Goal: Navigation & Orientation: Find specific page/section

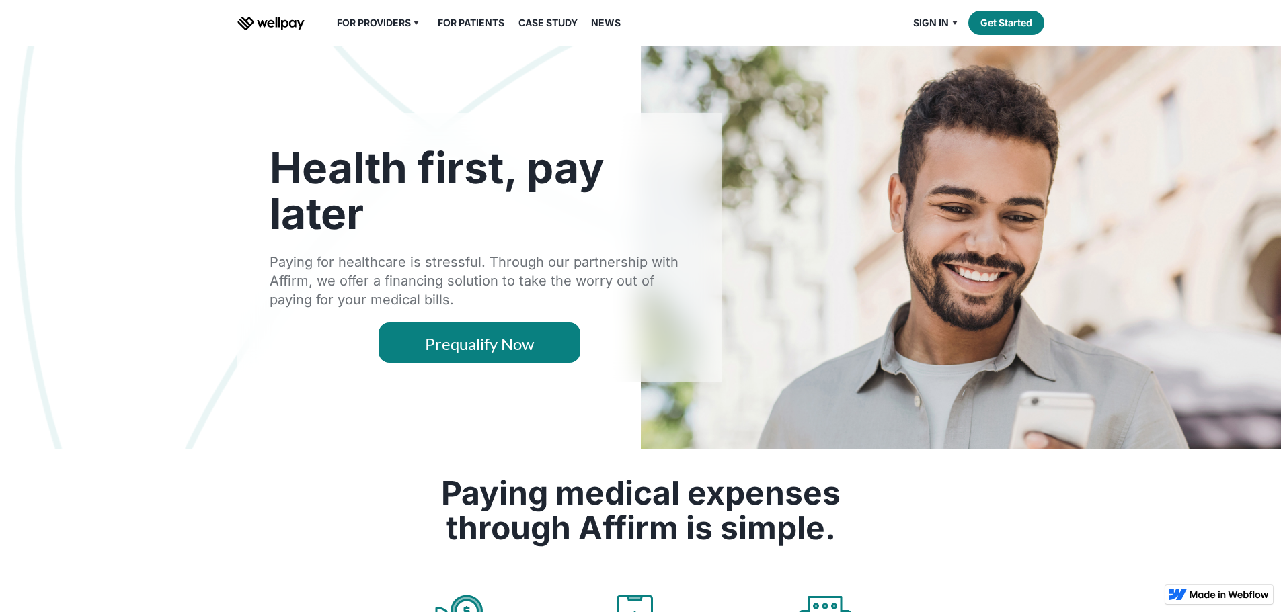
click at [936, 35] on div "Sign in Provider Patient Search Get Started" at bounding box center [974, 23] width 139 height 24
click at [929, 61] on link "Provider" at bounding box center [962, 49] width 80 height 24
click at [947, 61] on link "Provider" at bounding box center [962, 49] width 80 height 24
click at [286, 30] on img "home" at bounding box center [270, 23] width 67 height 13
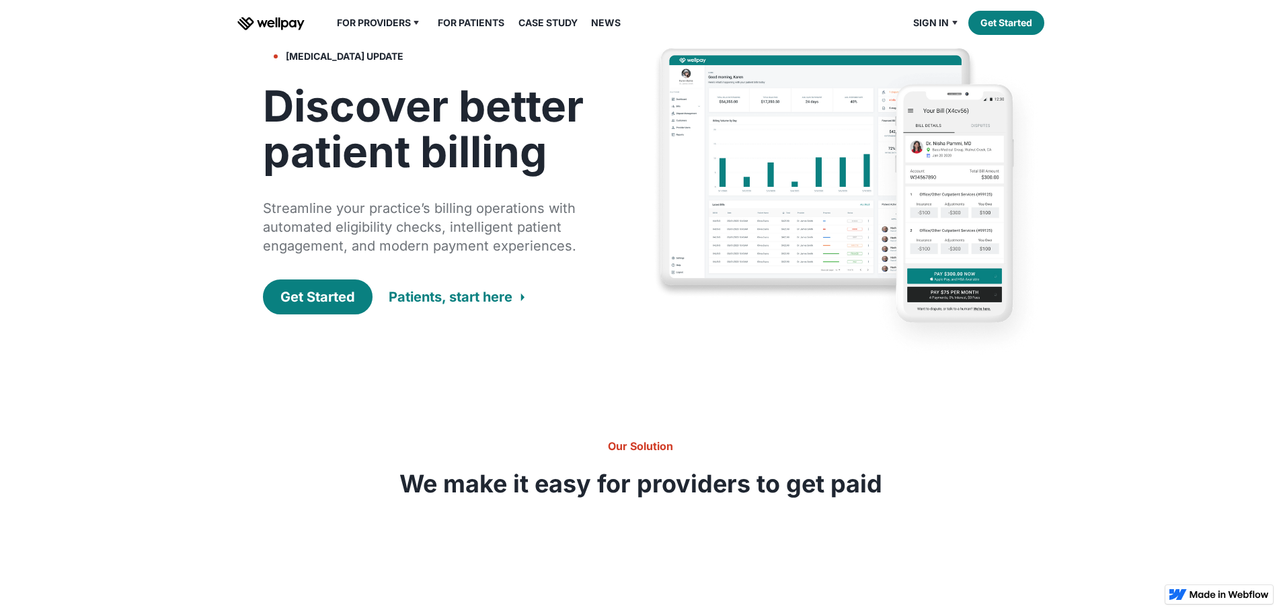
drag, startPoint x: 282, startPoint y: 46, endPoint x: 293, endPoint y: 47, distance: 10.8
click at [283, 30] on img "home" at bounding box center [270, 23] width 67 height 13
